Goal: Information Seeking & Learning: Learn about a topic

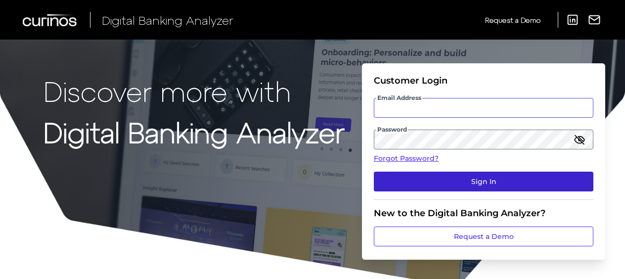
type input "[PERSON_NAME][EMAIL_ADDRESS][DOMAIN_NAME]"
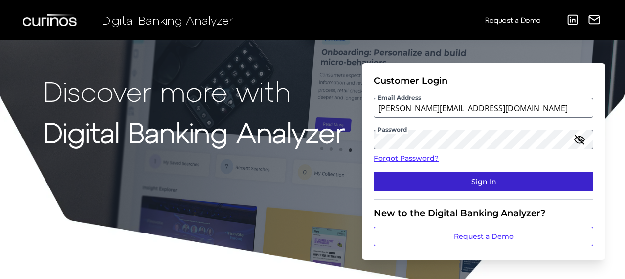
drag, startPoint x: 492, startPoint y: 177, endPoint x: 465, endPoint y: 172, distance: 28.2
click at [491, 176] on button "Sign In" at bounding box center [483, 182] width 219 height 20
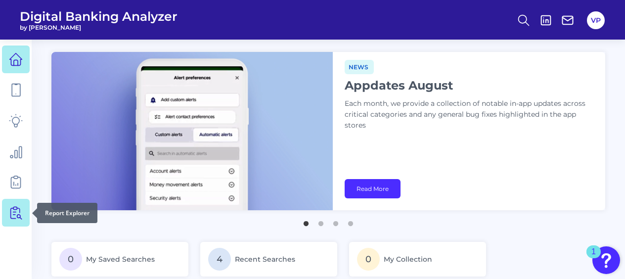
click at [11, 210] on icon at bounding box center [13, 213] width 5 height 10
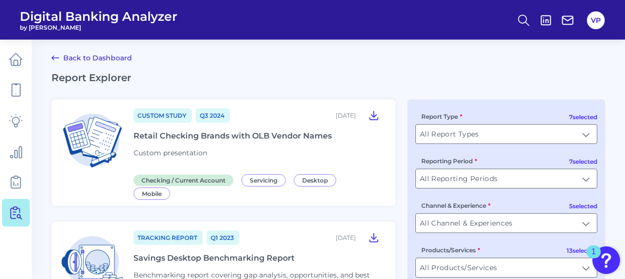
click at [611, 16] on header "Digital Banking Analyzer by [PERSON_NAME] VP" at bounding box center [312, 20] width 625 height 40
click at [602, 14] on button "VP" at bounding box center [596, 20] width 18 height 18
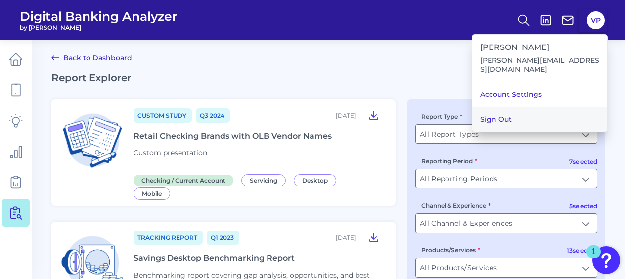
click at [491, 107] on button "Sign Out" at bounding box center [539, 119] width 135 height 25
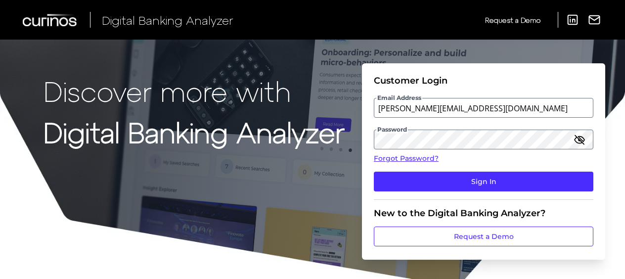
drag, startPoint x: 440, startPoint y: 123, endPoint x: 444, endPoint y: 111, distance: 12.5
click at [440, 123] on fieldset "Customer Login Email Address [EMAIL_ADDRESS][DOMAIN_NAME] Password Forgot Passw…" at bounding box center [483, 137] width 219 height 125
click at [445, 108] on input "[PERSON_NAME][EMAIL_ADDRESS][DOMAIN_NAME]" at bounding box center [483, 108] width 219 height 20
type input "[PERSON_NAME][EMAIL_ADDRESS][DOMAIN_NAME]"
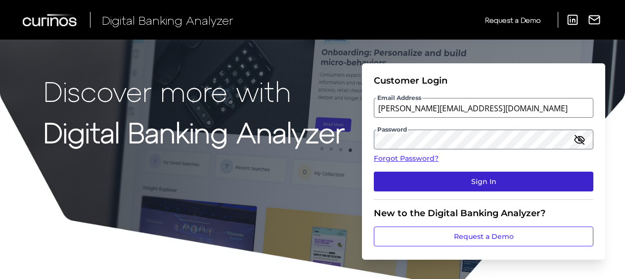
click at [477, 178] on button "Sign In" at bounding box center [483, 182] width 219 height 20
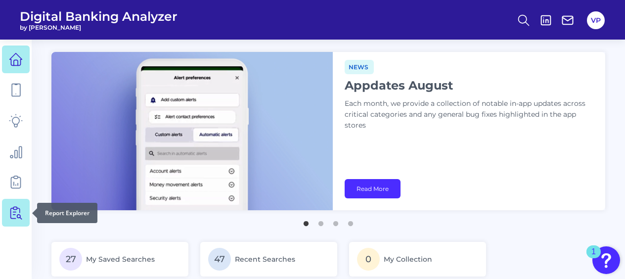
click at [17, 214] on icon at bounding box center [16, 213] width 14 height 14
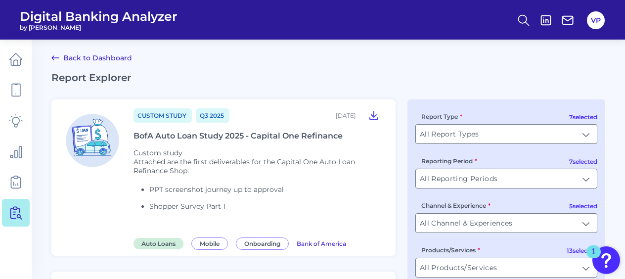
click at [214, 137] on div "BofA Auto Loan Study 2025 - Capital One Refinance" at bounding box center [237, 135] width 209 height 9
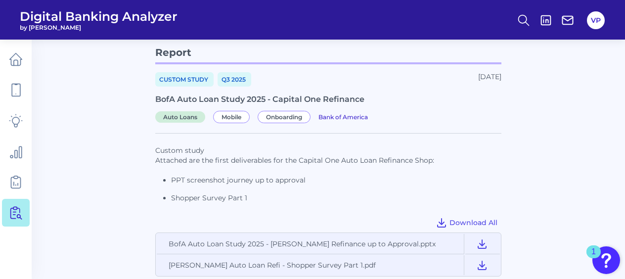
scroll to position [49, 0]
